Goal: Task Accomplishment & Management: Manage account settings

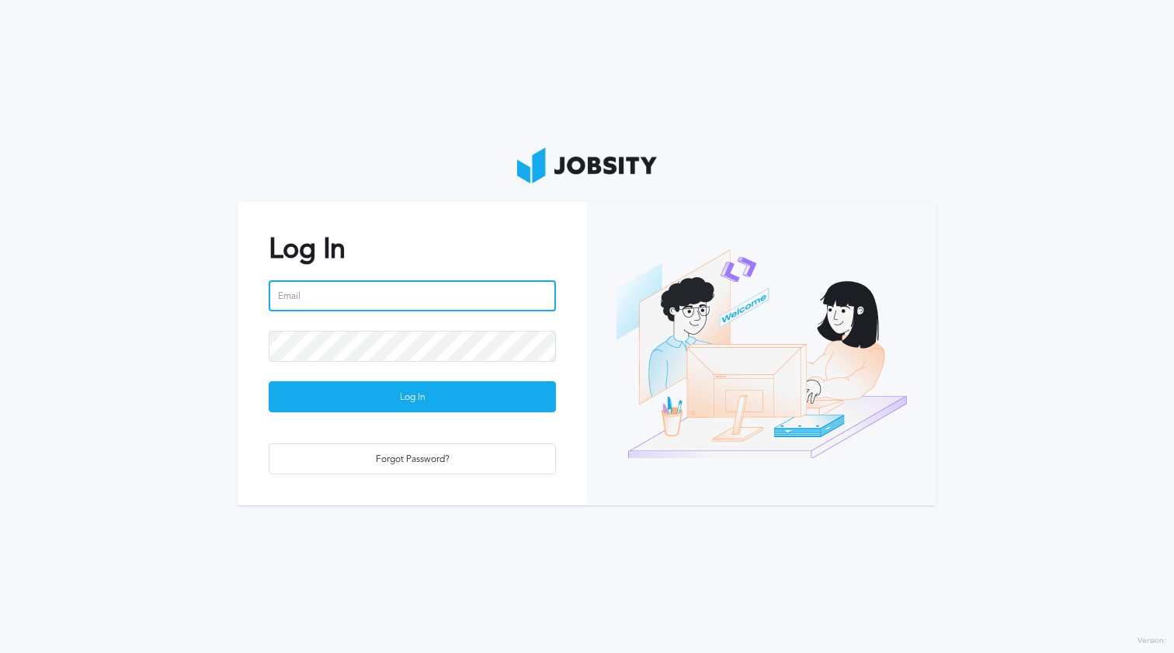
type input "[EMAIL_ADDRESS][DOMAIN_NAME]"
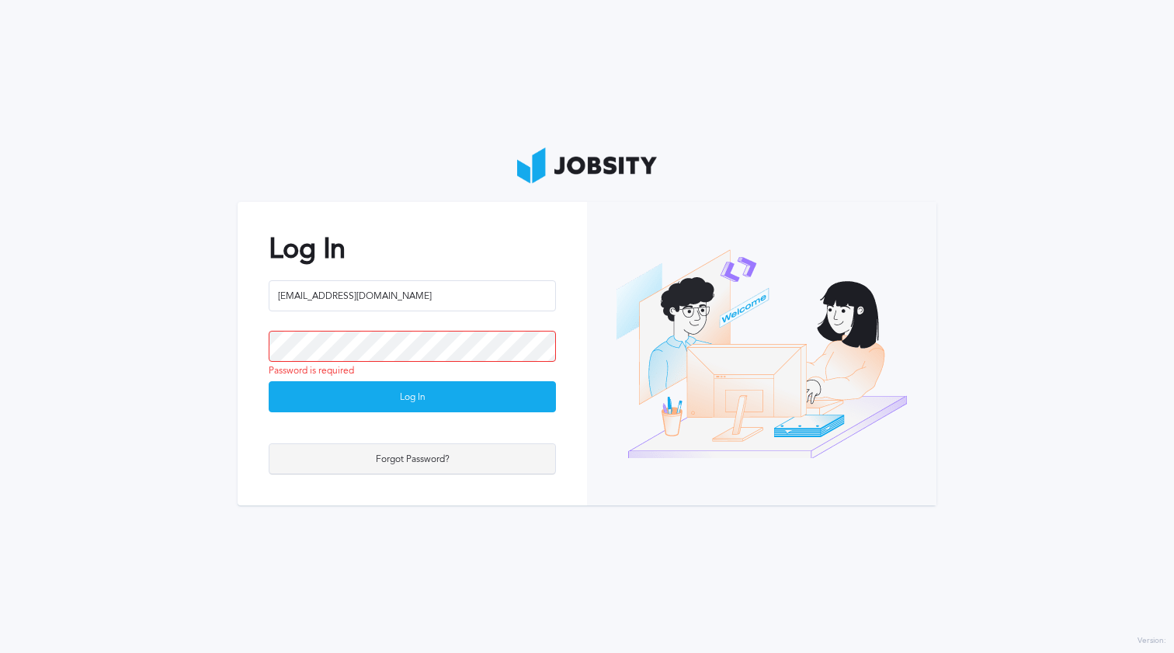
click at [368, 465] on div "Forgot Password?" at bounding box center [413, 459] width 286 height 31
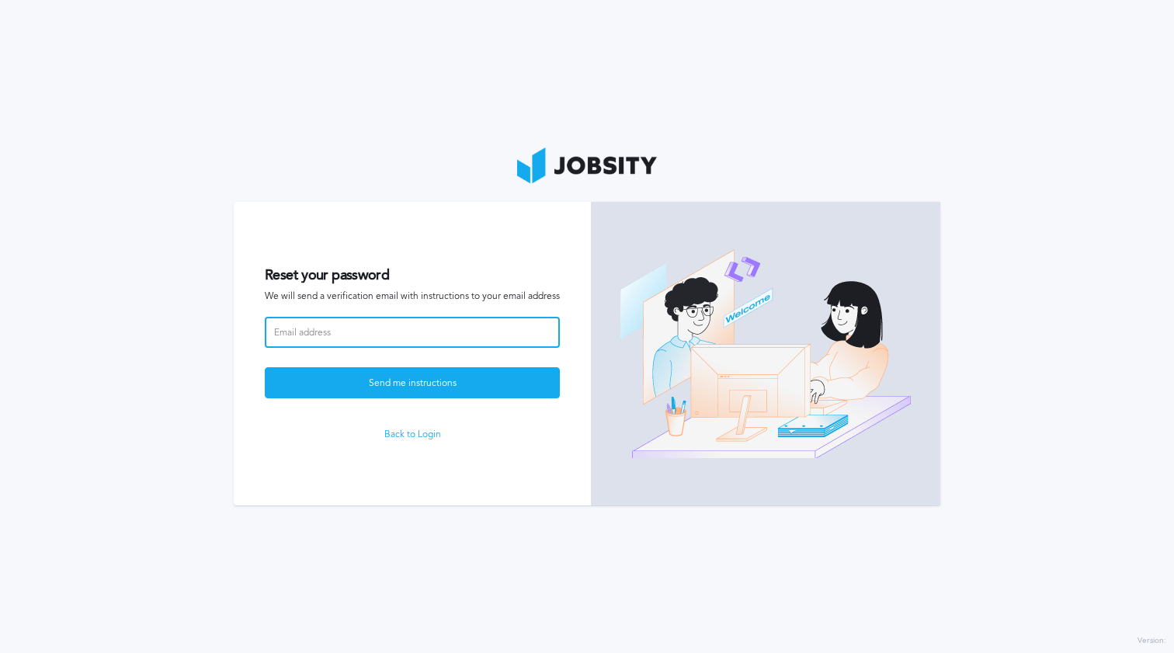
click at [326, 329] on input at bounding box center [412, 332] width 295 height 31
type input "fa"
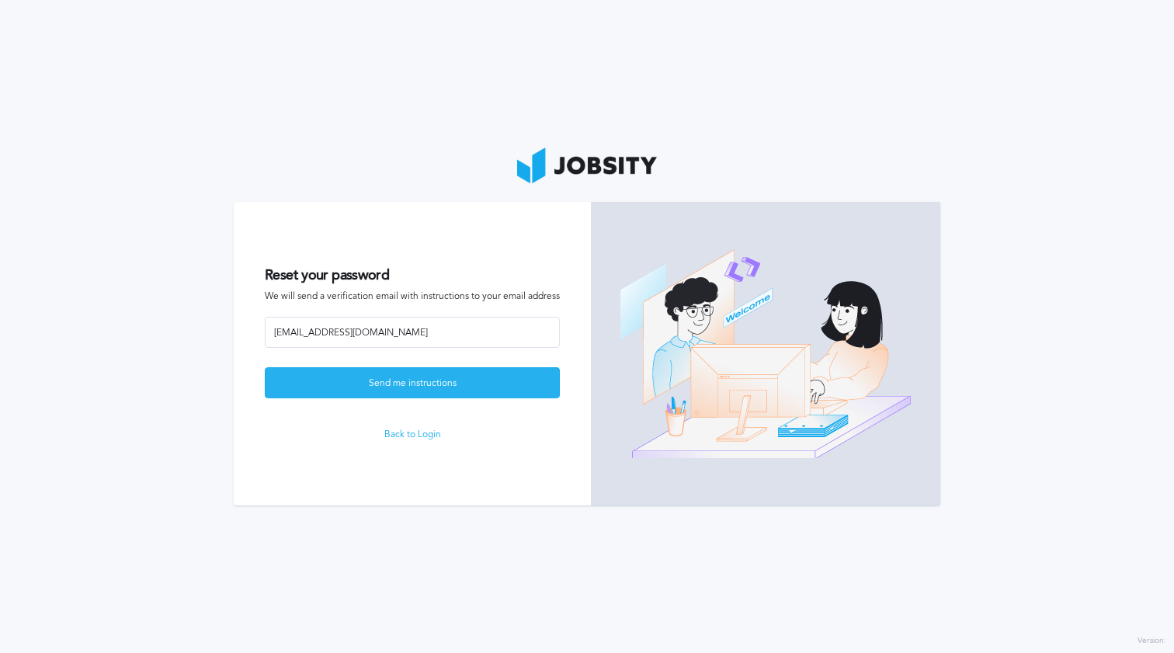
click at [317, 375] on div "Send me instructions" at bounding box center [413, 383] width 294 height 31
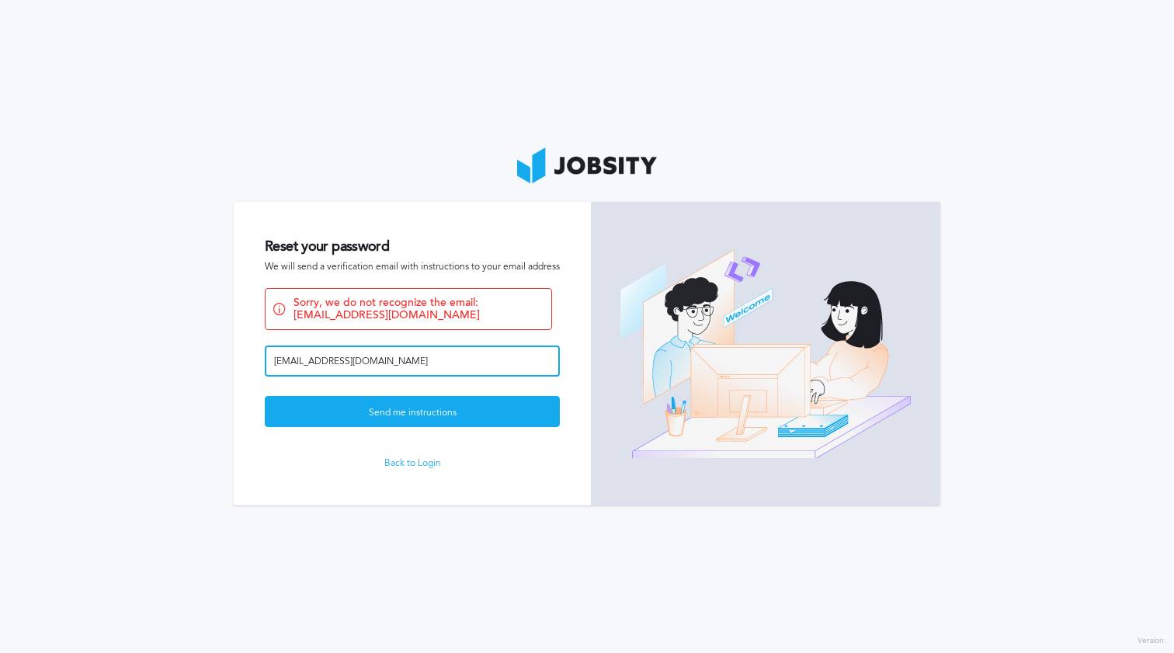
click at [346, 364] on input "[EMAIL_ADDRESS][DOMAIN_NAME]" at bounding box center [412, 361] width 295 height 31
click at [349, 364] on input "[EMAIL_ADDRESS][DOMAIN_NAME]" at bounding box center [412, 361] width 295 height 31
type input "[EMAIL_ADDRESS][DOMAIN_NAME]"
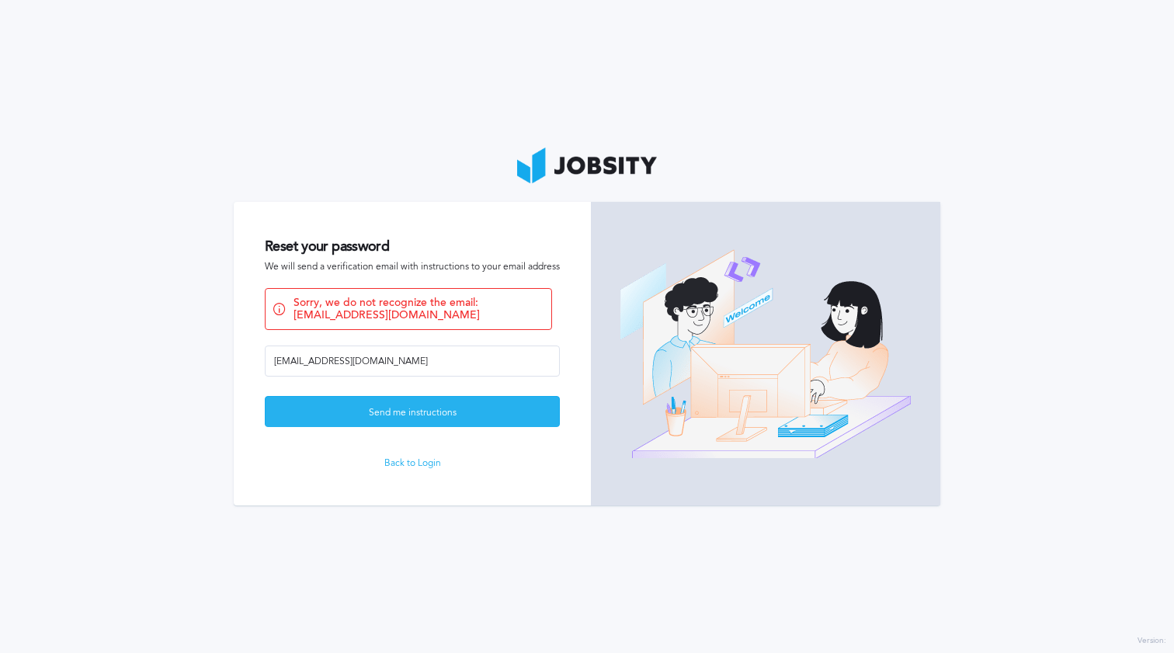
click at [371, 423] on div "Send me instructions" at bounding box center [413, 412] width 294 height 31
click at [403, 463] on link "Back to Login" at bounding box center [412, 463] width 295 height 11
